Goal: Information Seeking & Learning: Learn about a topic

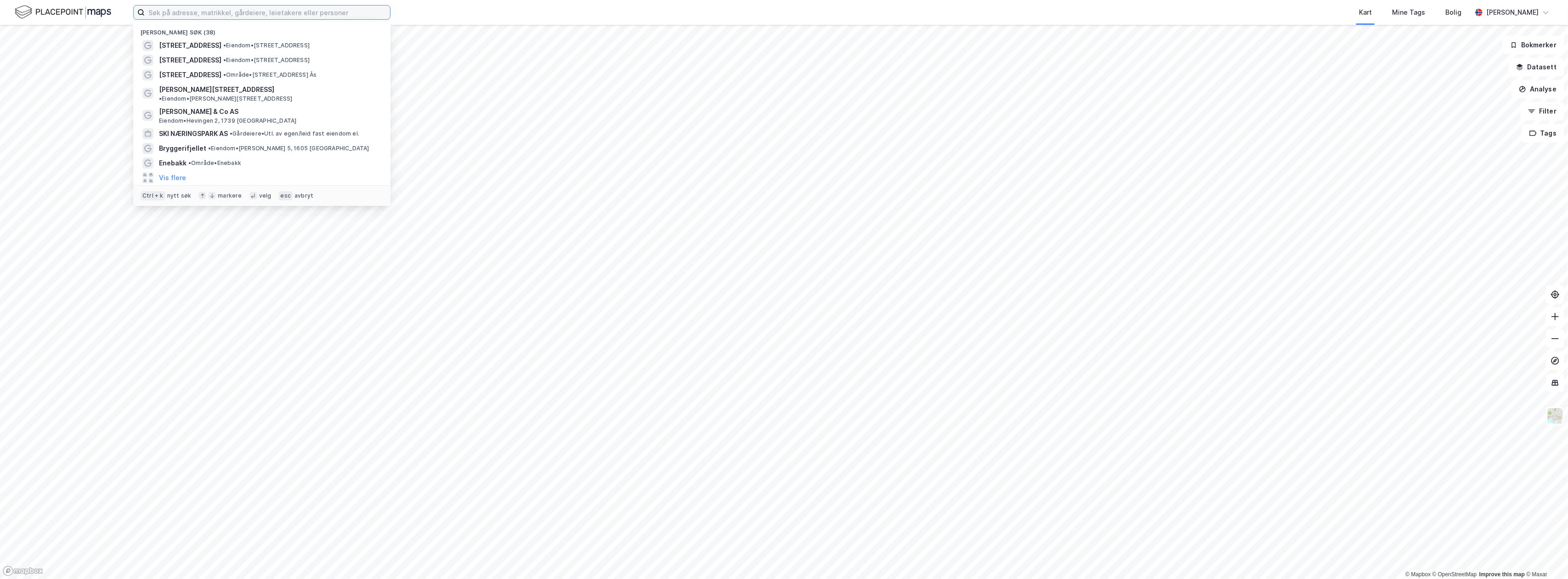
click at [185, 12] on input at bounding box center [267, 12] width 245 height 14
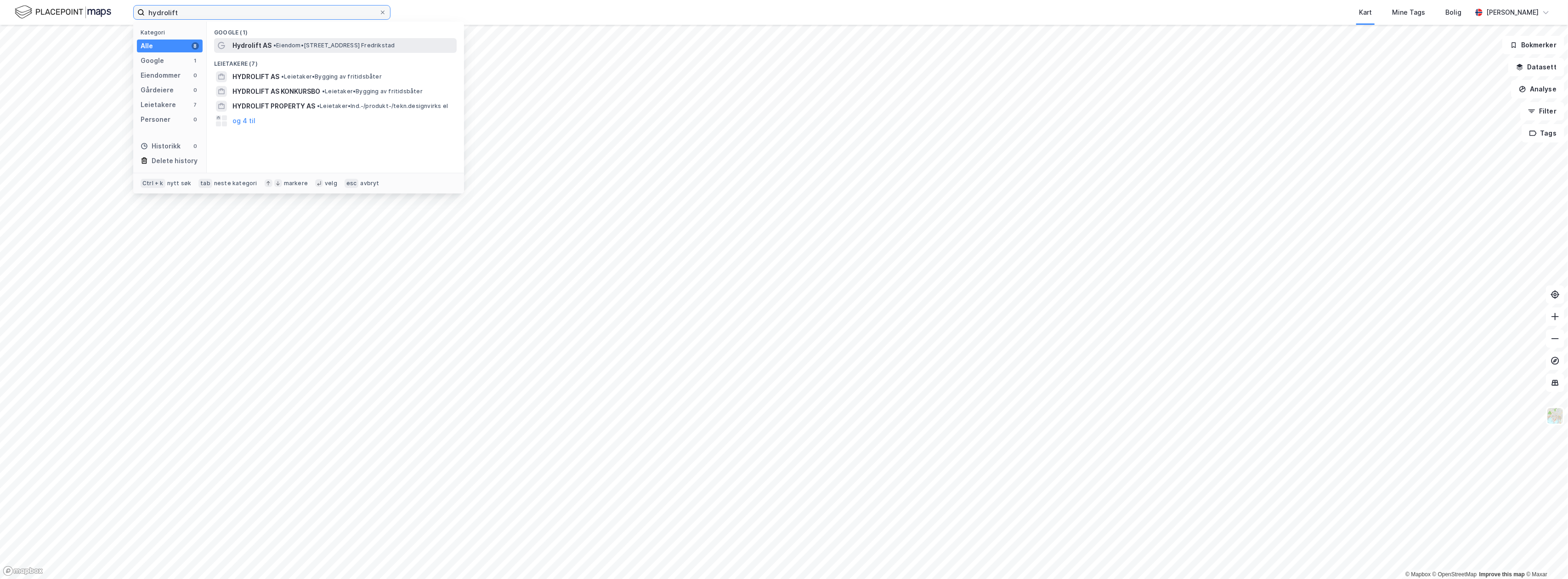
type input "hydrolift"
click at [346, 43] on span "• Eiendom • [STREET_ADDRESS] Fredrikstad" at bounding box center [333, 46] width 121 height 7
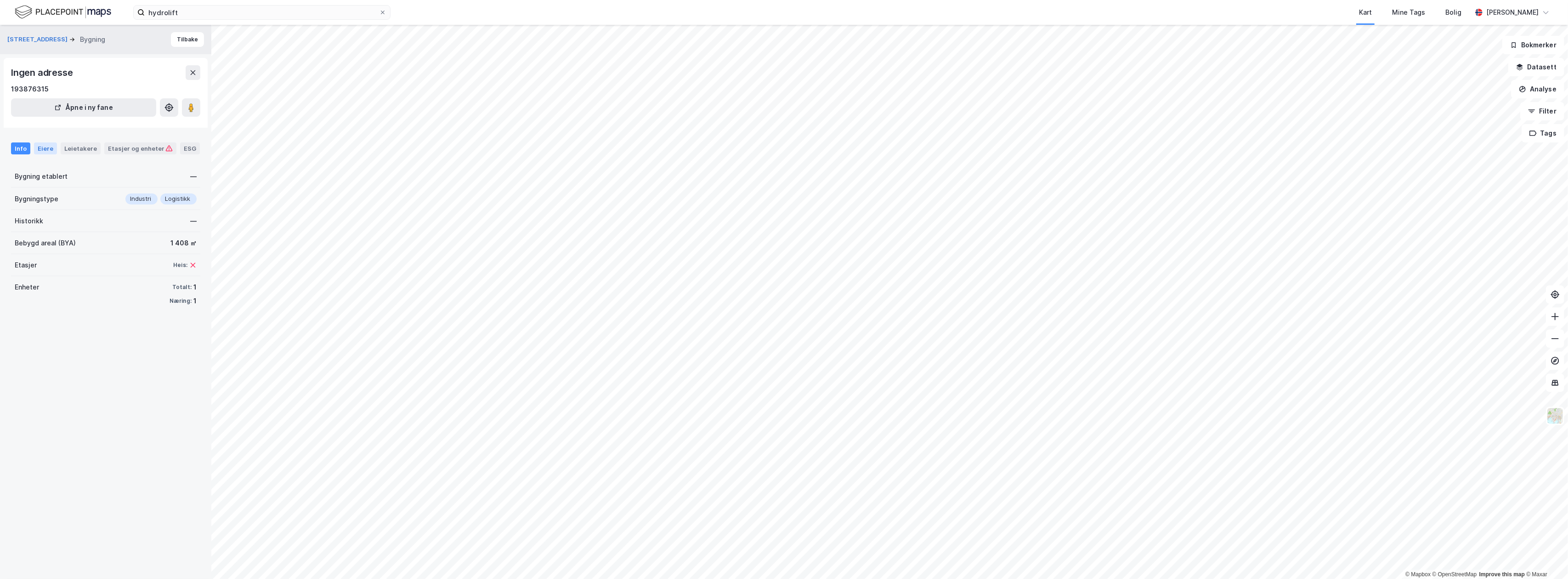
click at [43, 146] on div "Eiere" at bounding box center [45, 148] width 23 height 12
click at [72, 150] on div "Leietakere" at bounding box center [81, 148] width 40 height 12
click at [20, 146] on div "Info" at bounding box center [20, 148] width 19 height 12
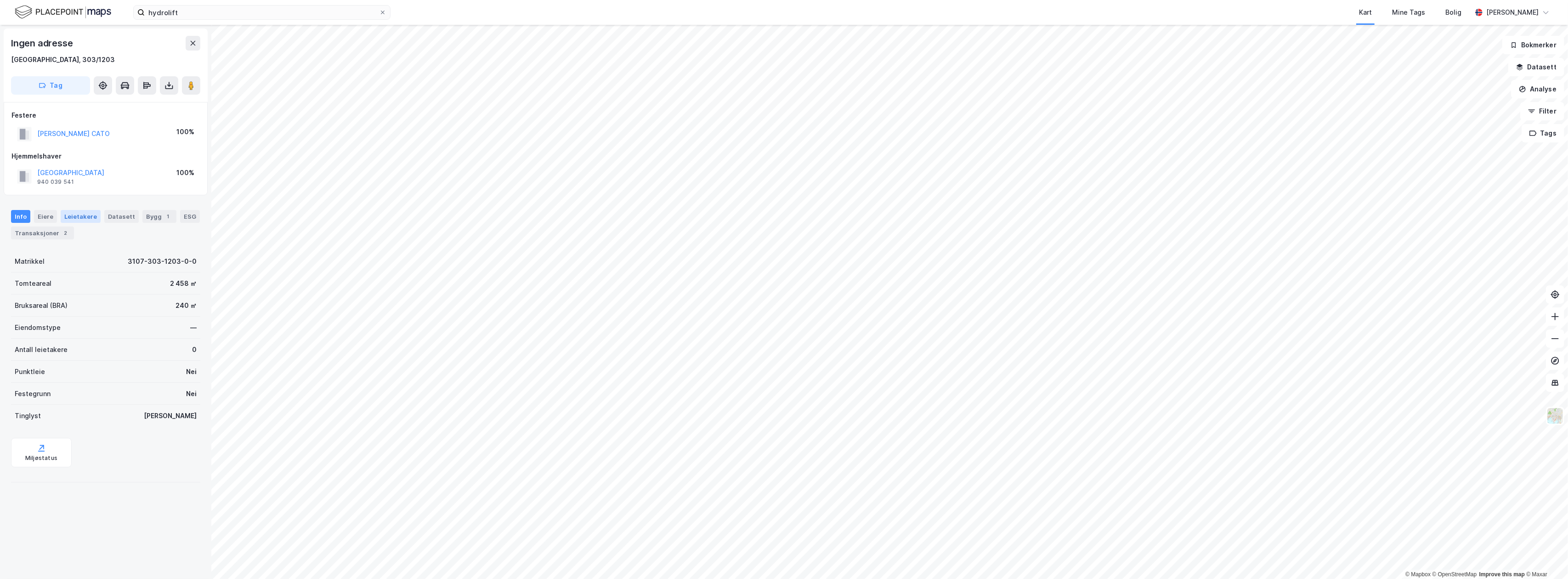
click at [77, 214] on div "Leietakere" at bounding box center [81, 216] width 40 height 13
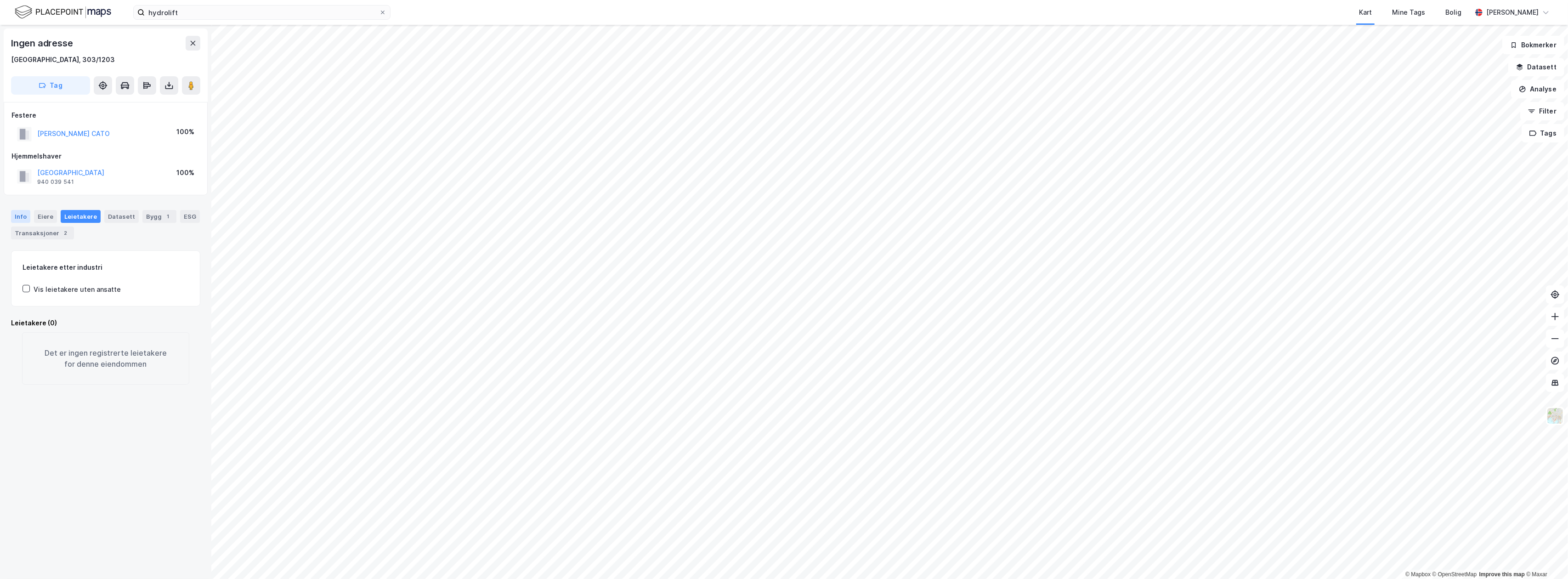
click at [21, 214] on div "Info" at bounding box center [20, 216] width 19 height 13
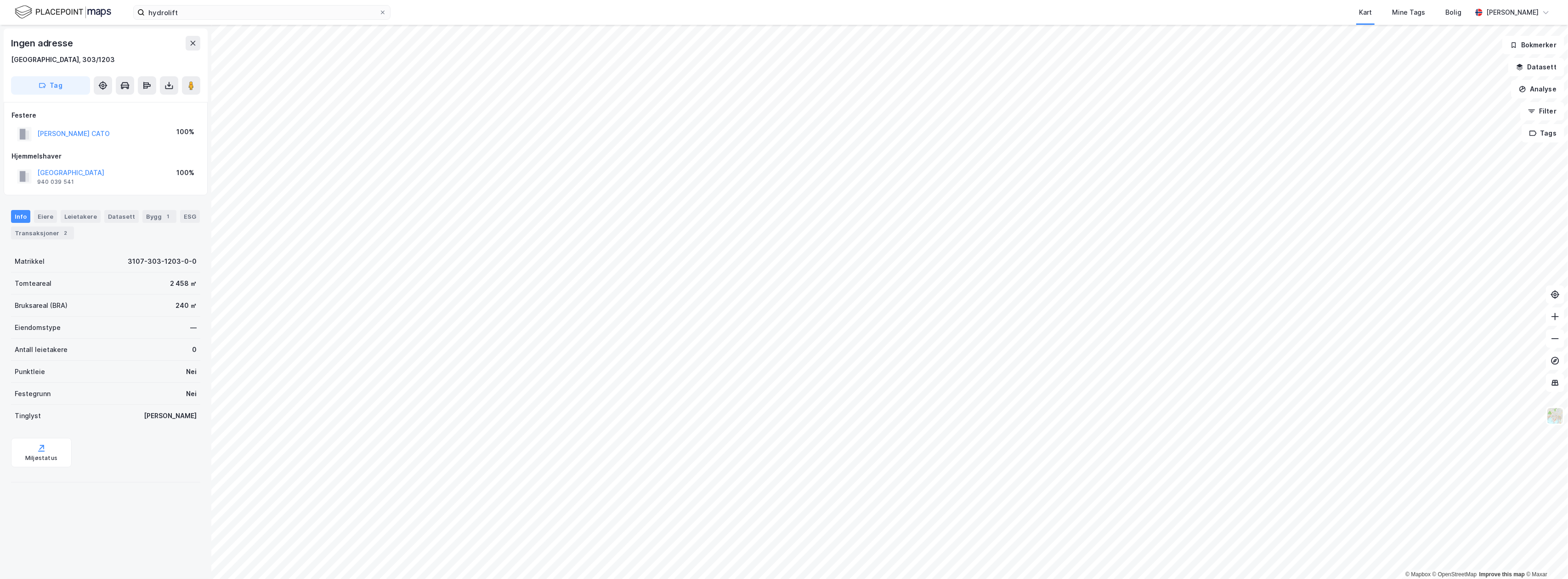
click at [824, 578] on html "hydrolift Kart Mine Tags Bolig [PERSON_NAME] © Mapbox © OpenStreetMap Improve t…" at bounding box center [784, 289] width 1568 height 579
click at [818, 578] on html "hydrolift Kart Mine Tags Bolig [PERSON_NAME] © Mapbox © OpenStreetMap Improve t…" at bounding box center [784, 289] width 1568 height 579
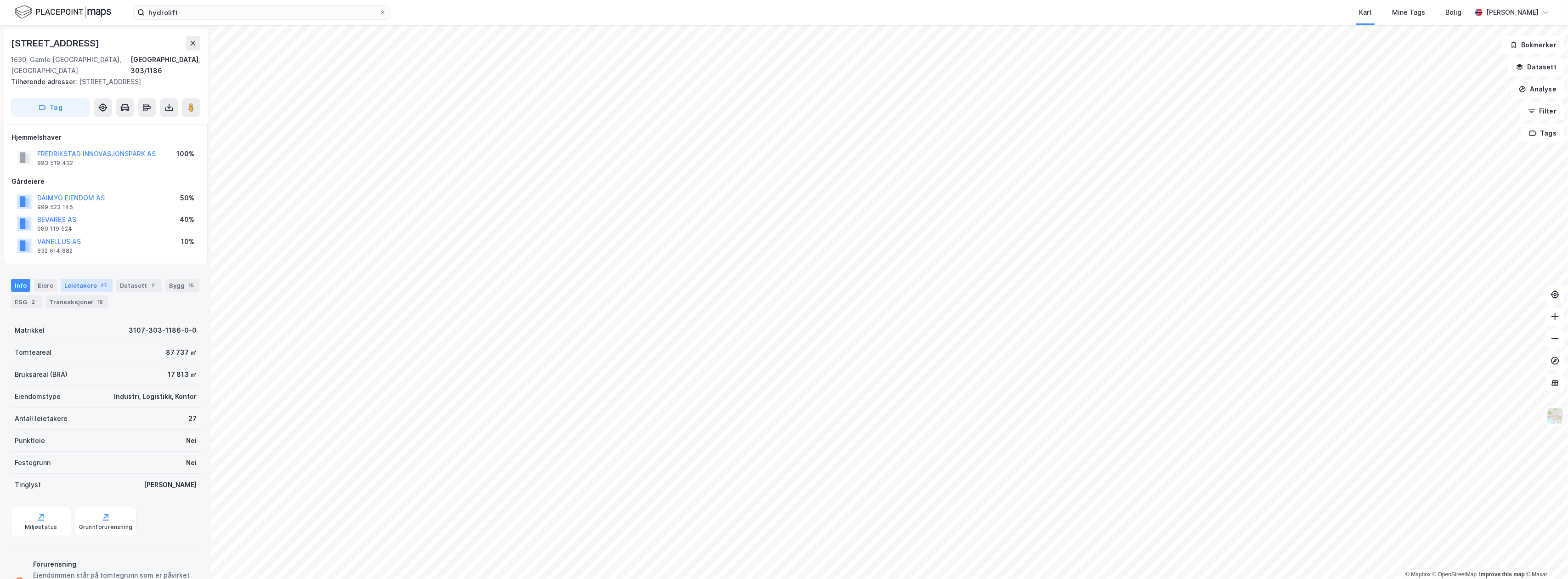
click at [84, 279] on div "Leietakere 27" at bounding box center [87, 285] width 52 height 13
